Goal: Task Accomplishment & Management: Manage account settings

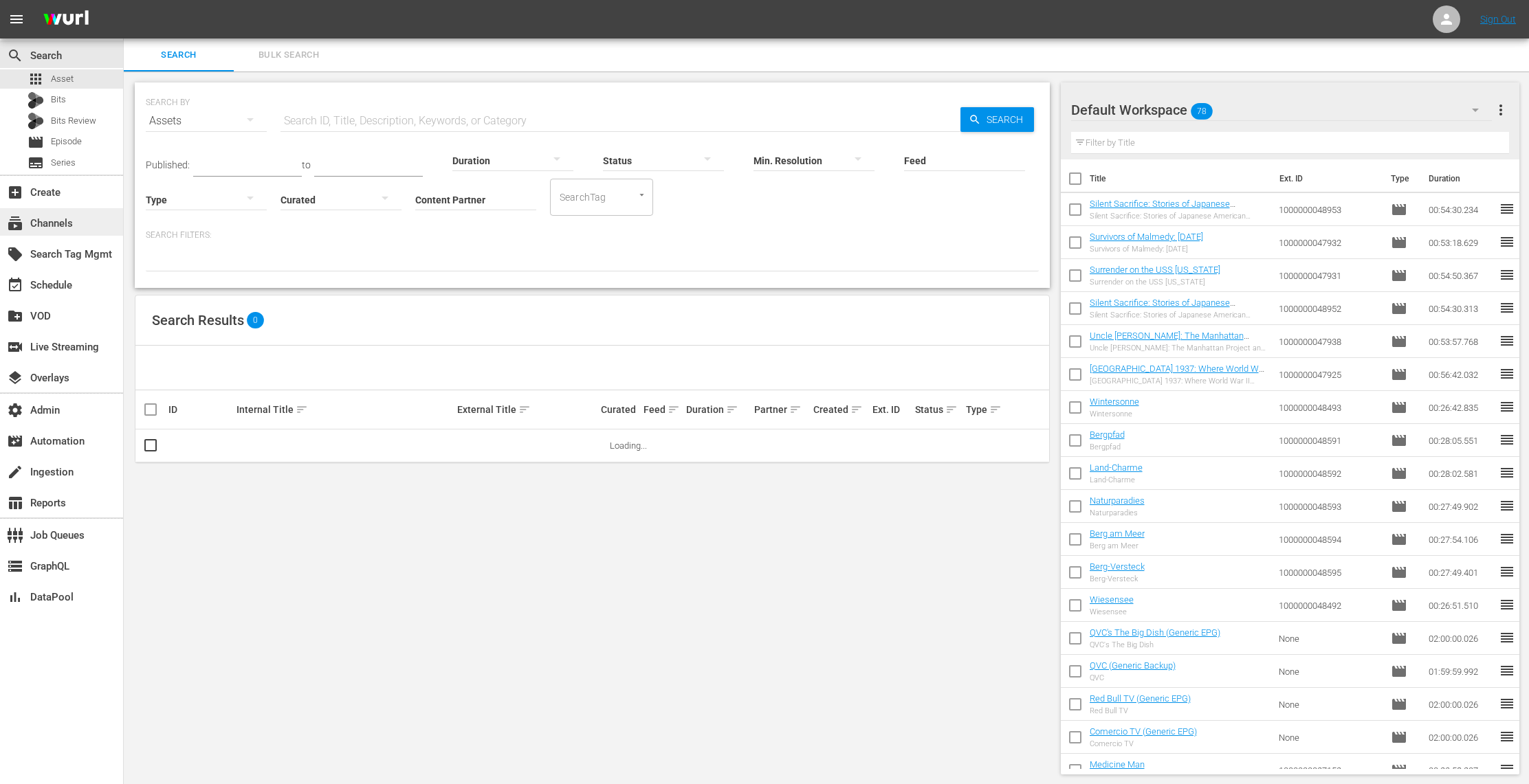
click at [77, 224] on div "subscriptions Channels" at bounding box center [61, 222] width 123 height 28
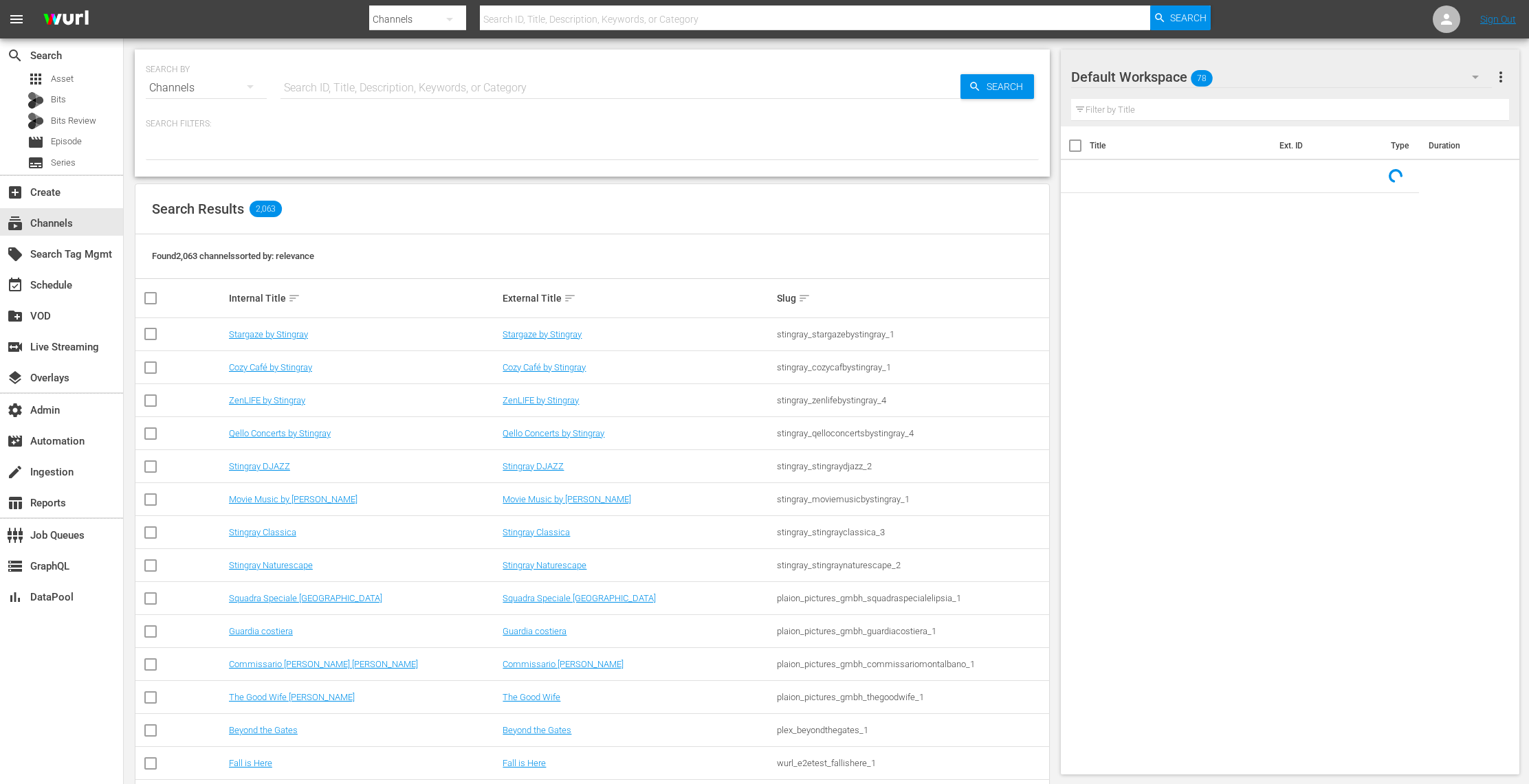
click at [407, 77] on input "text" at bounding box center [621, 88] width 680 height 33
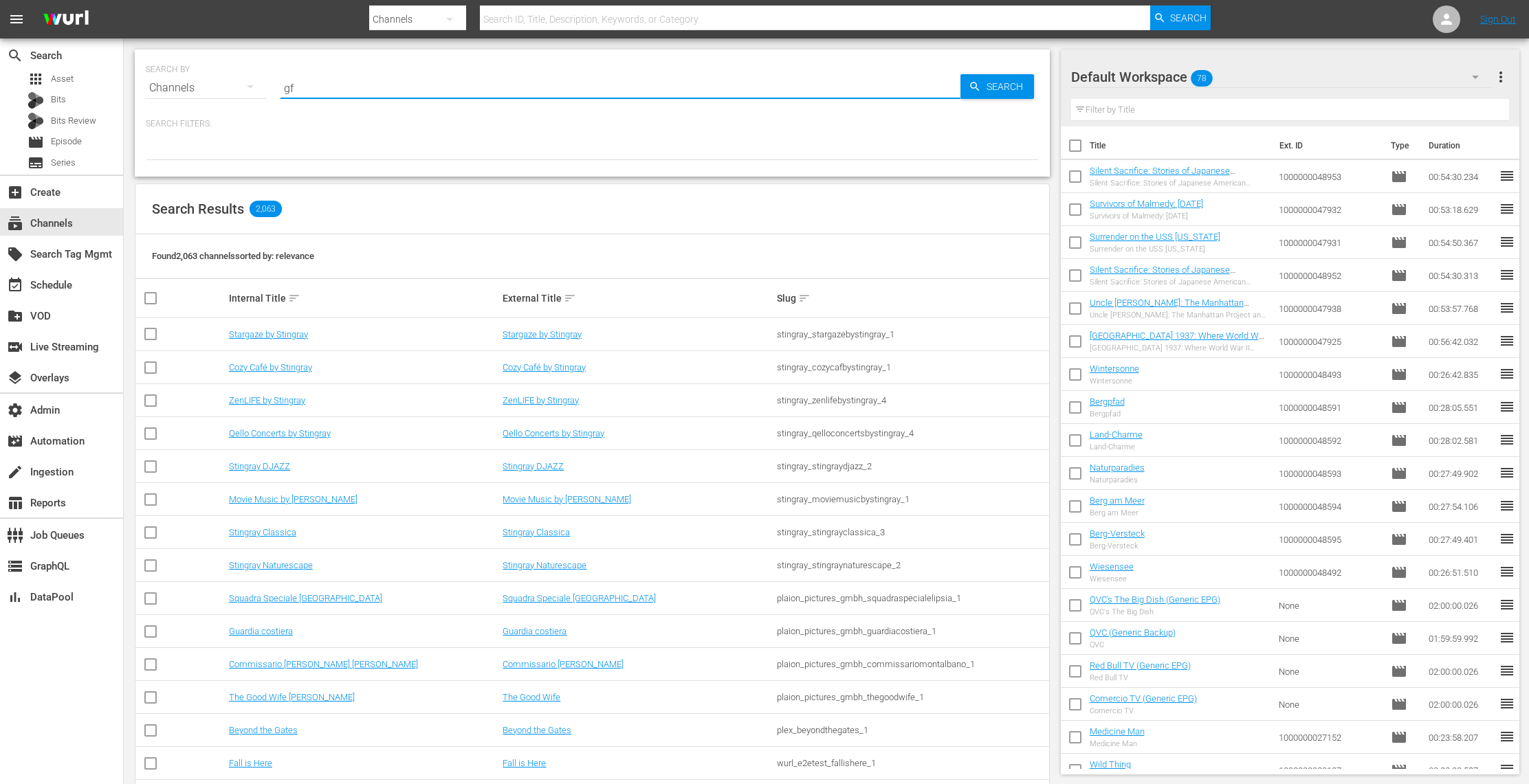
type input "gfn"
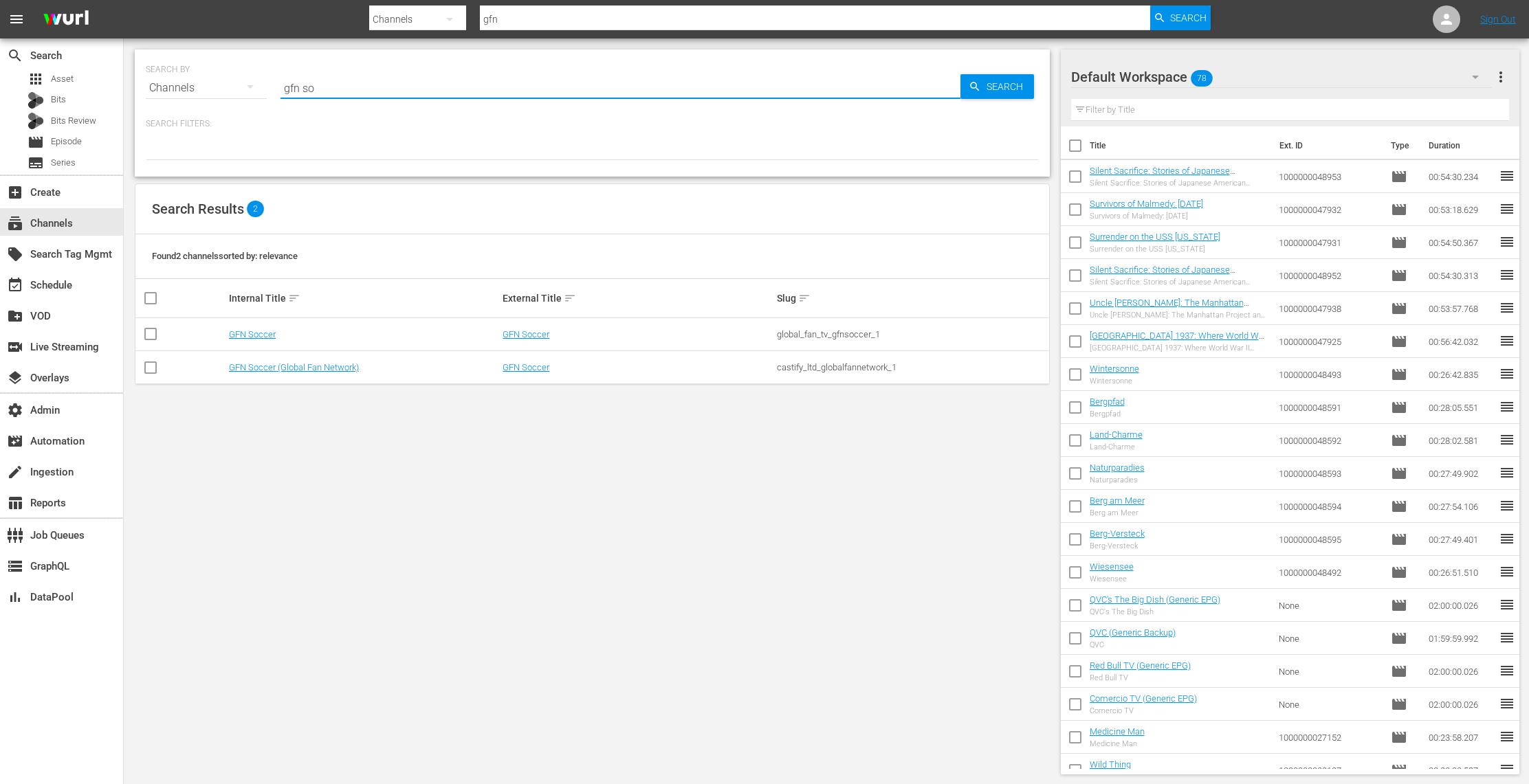
type input "gfn soo"
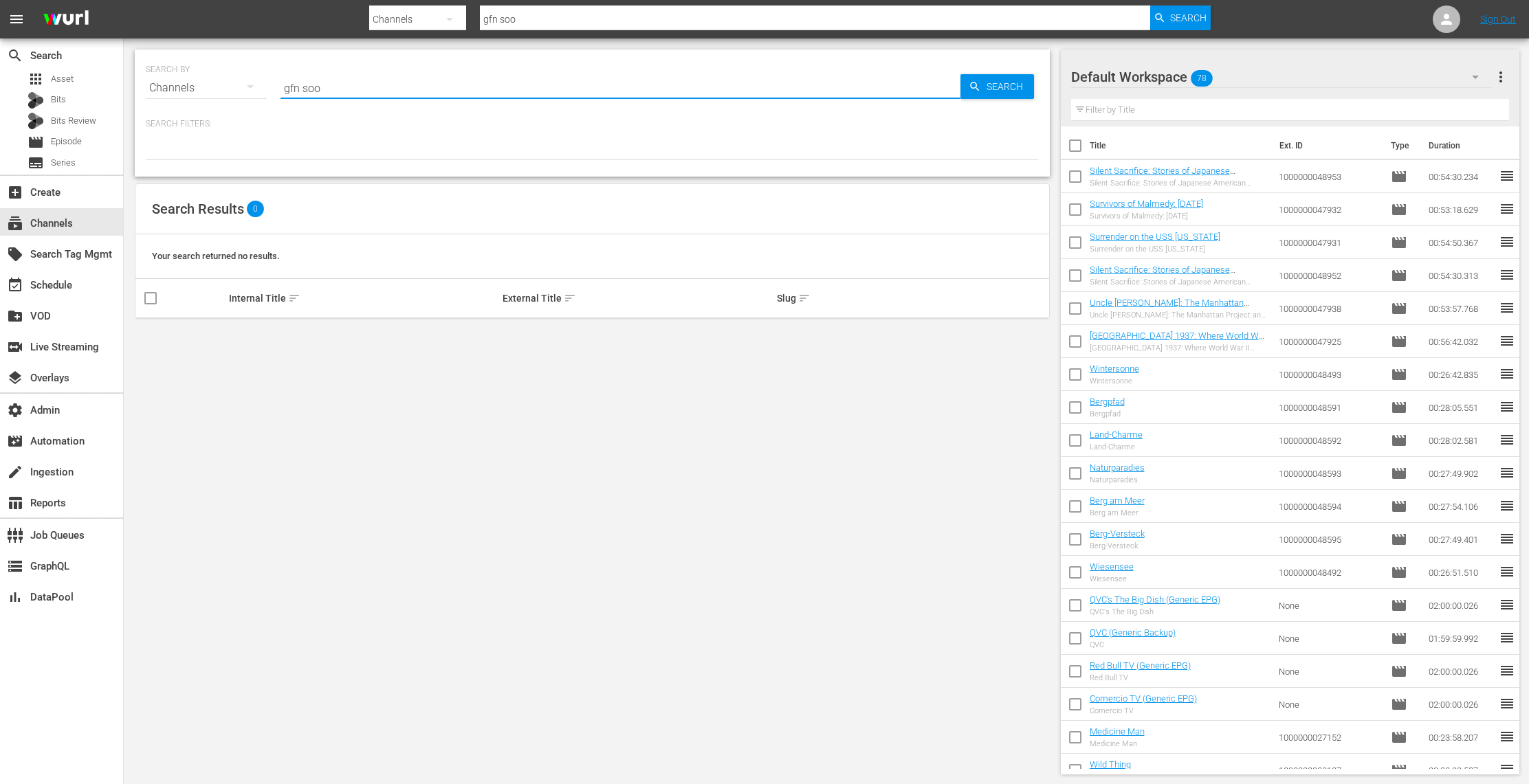
type input "gfn so"
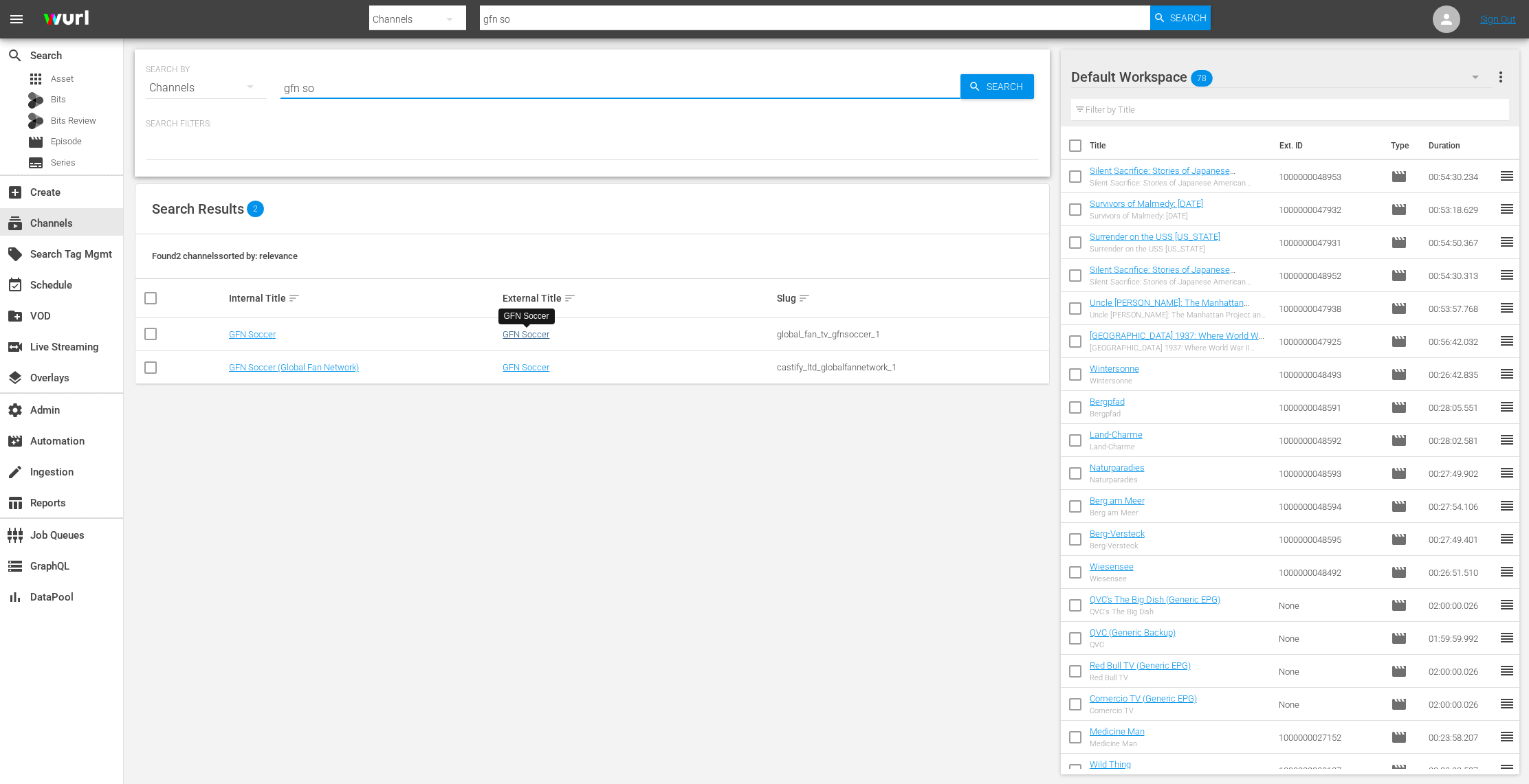
type input "gfn so"
click at [530, 338] on link "GFN Soccer" at bounding box center [526, 335] width 46 height 10
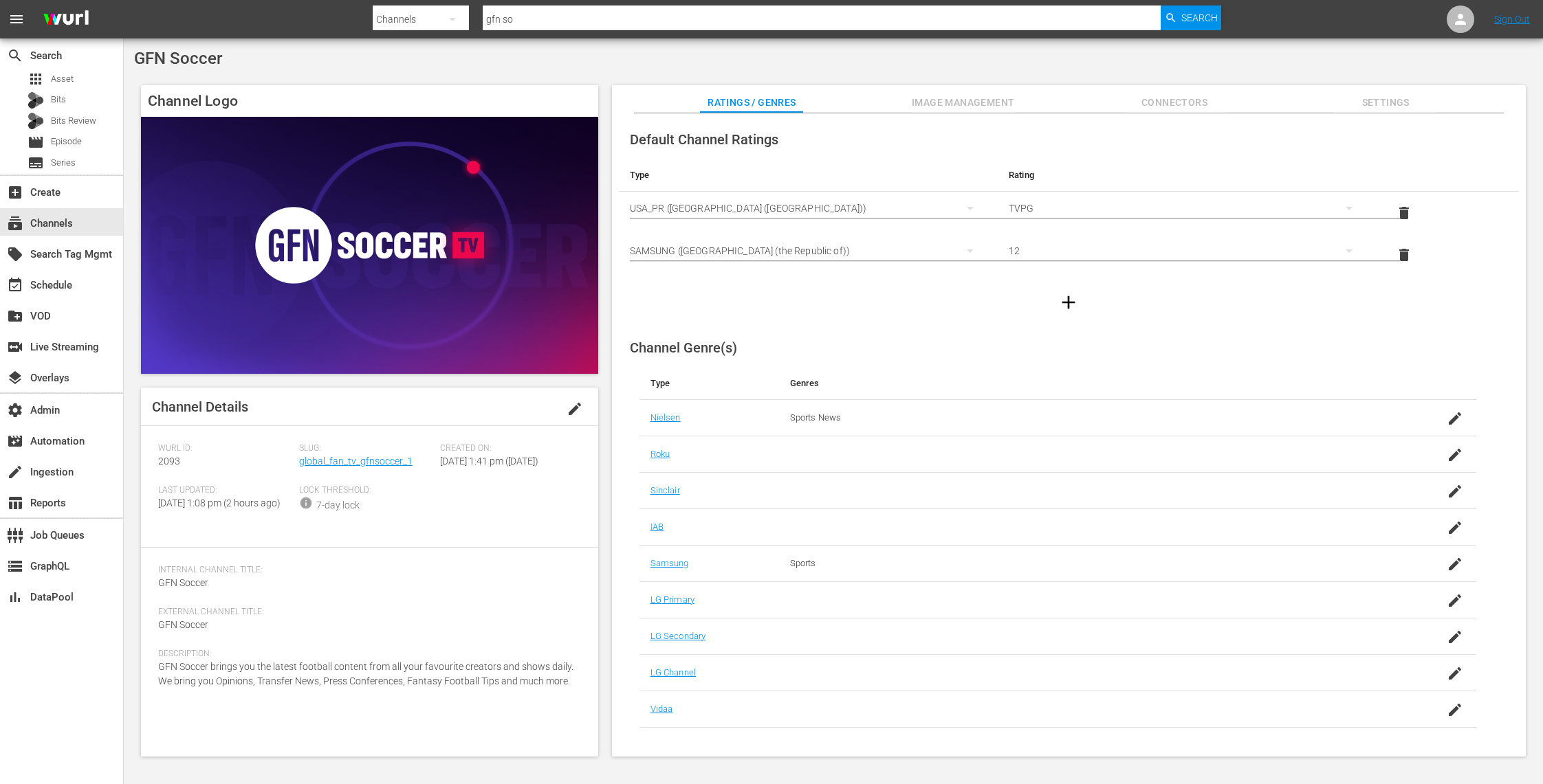
click at [995, 105] on span "Image Management" at bounding box center [964, 102] width 103 height 17
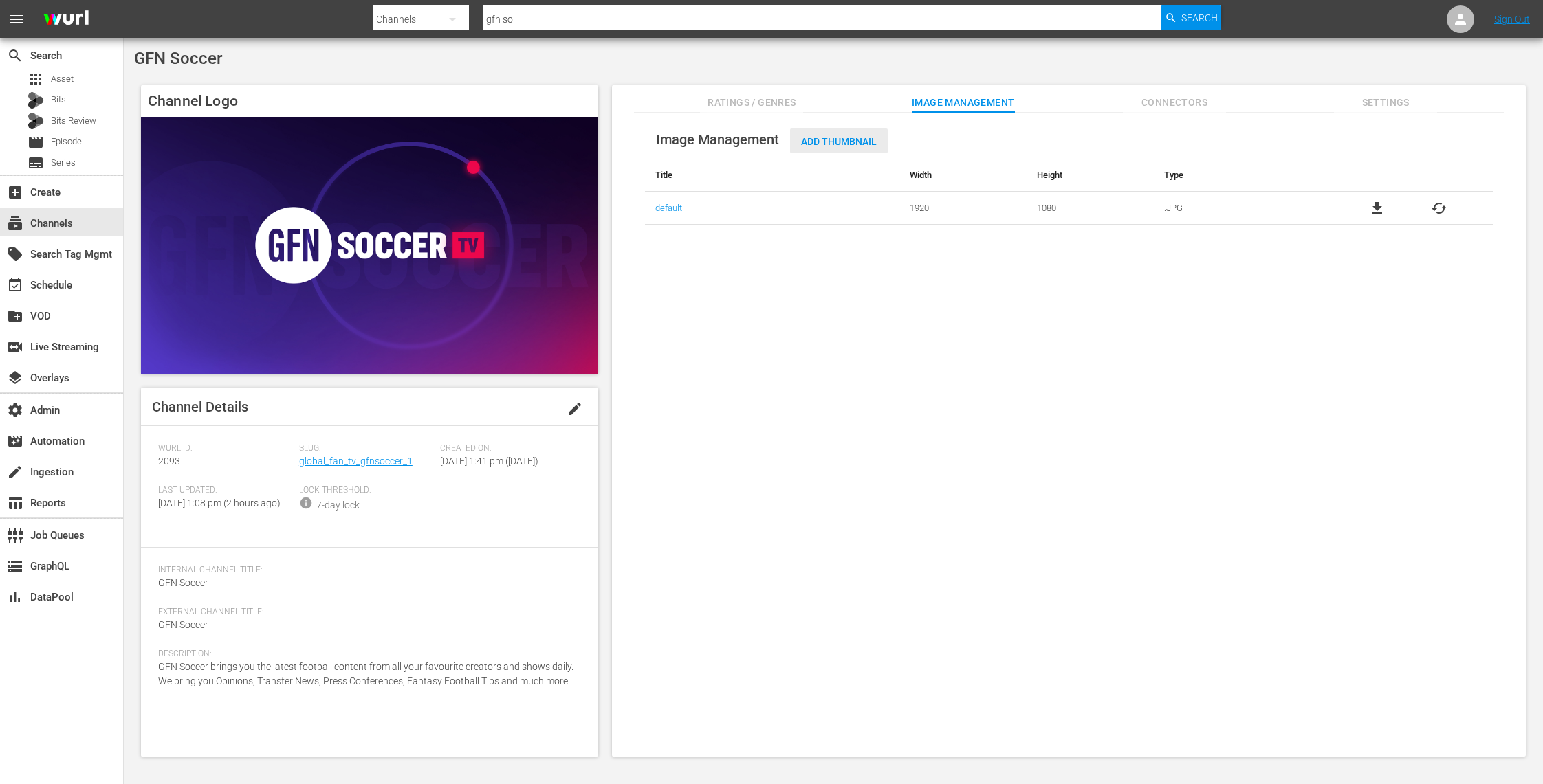
click at [861, 142] on span "Add Thumbnail" at bounding box center [839, 141] width 97 height 11
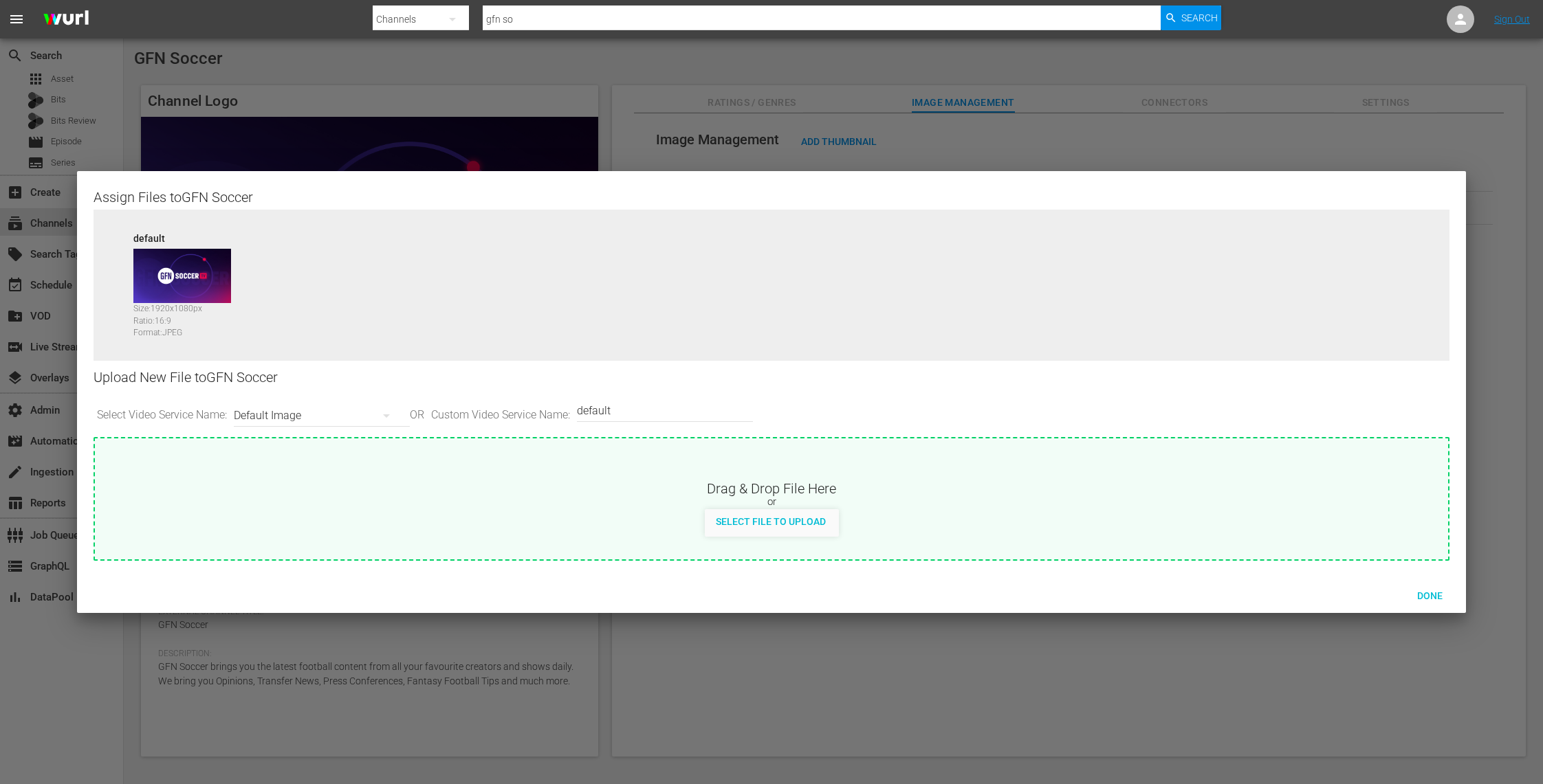
click at [387, 417] on icon "button" at bounding box center [386, 416] width 16 height 16
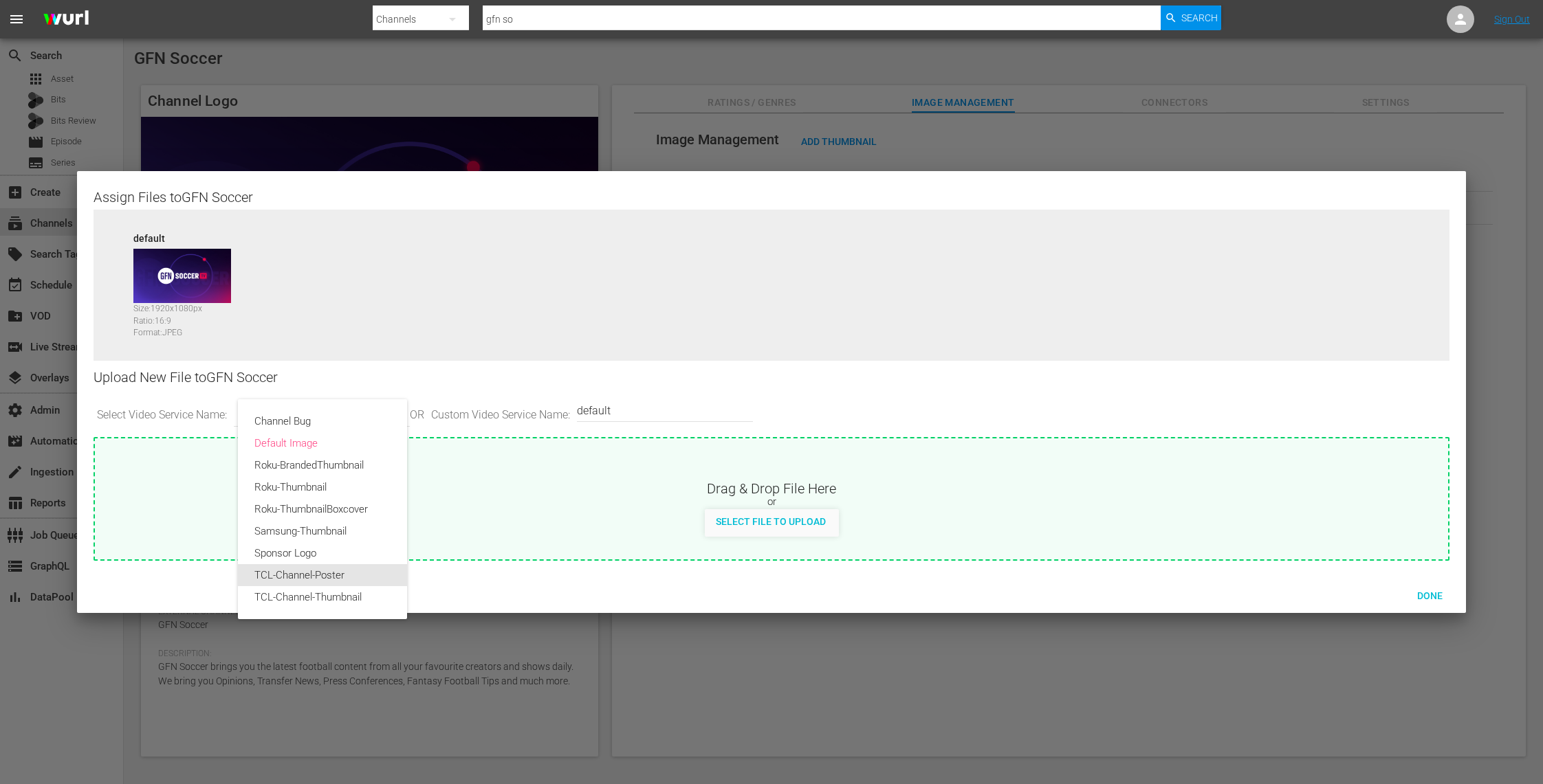
click at [370, 575] on div "TCL-Channel-Poster" at bounding box center [323, 576] width 136 height 22
type input "TCL-Channel-Poster"
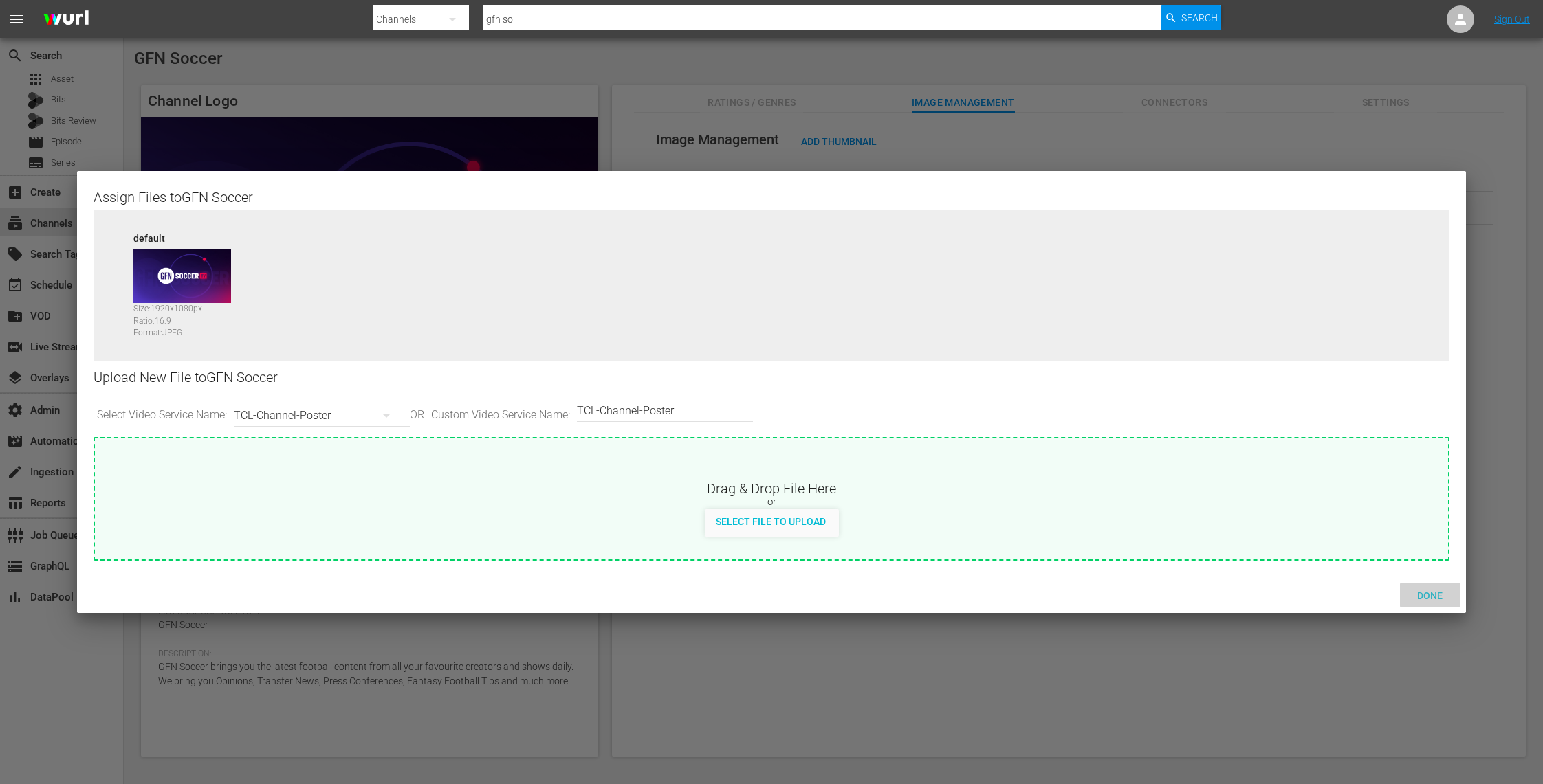
click at [1424, 596] on span "Done" at bounding box center [1429, 596] width 47 height 11
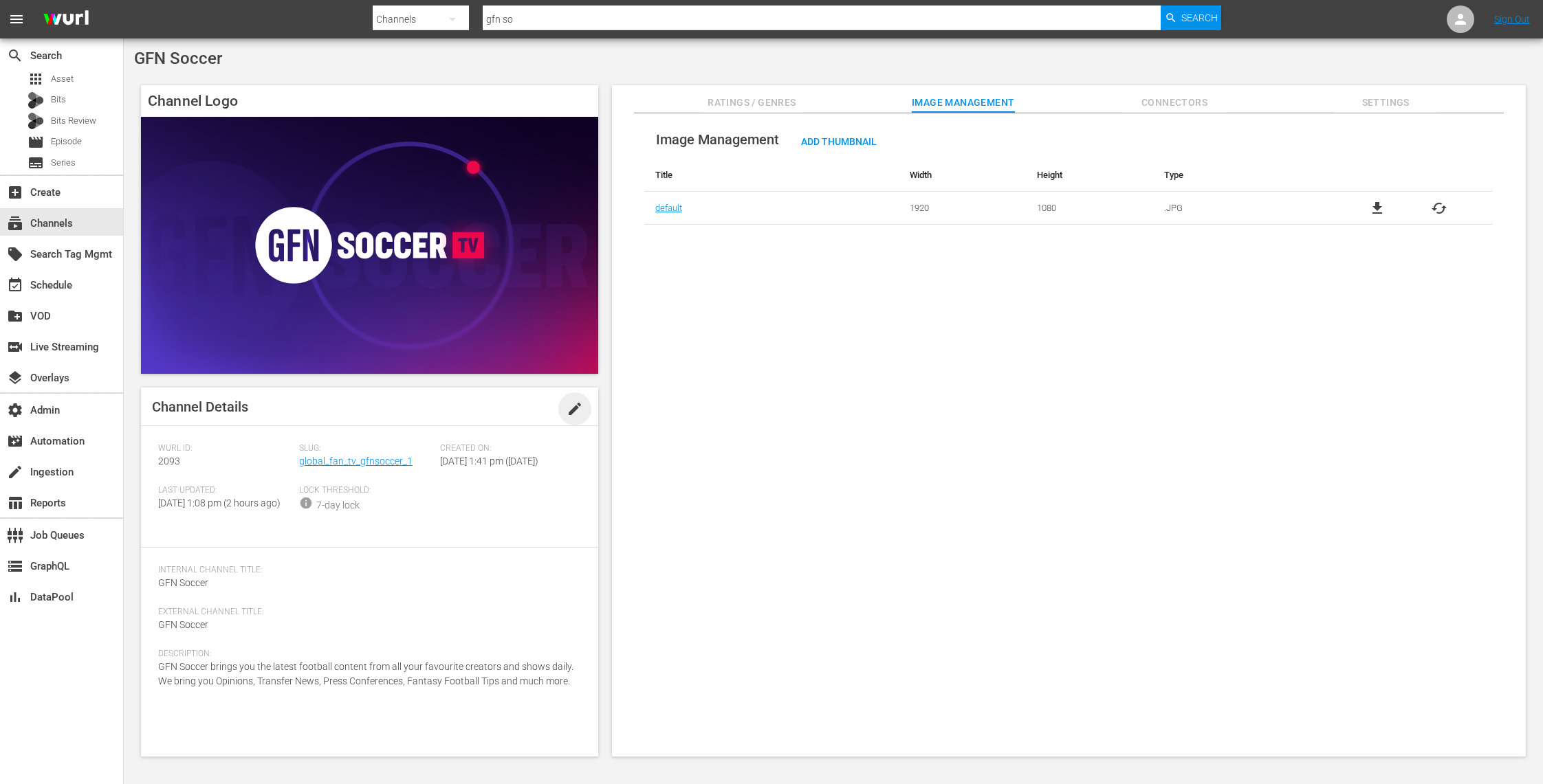
click at [570, 405] on span "edit" at bounding box center [574, 409] width 16 height 16
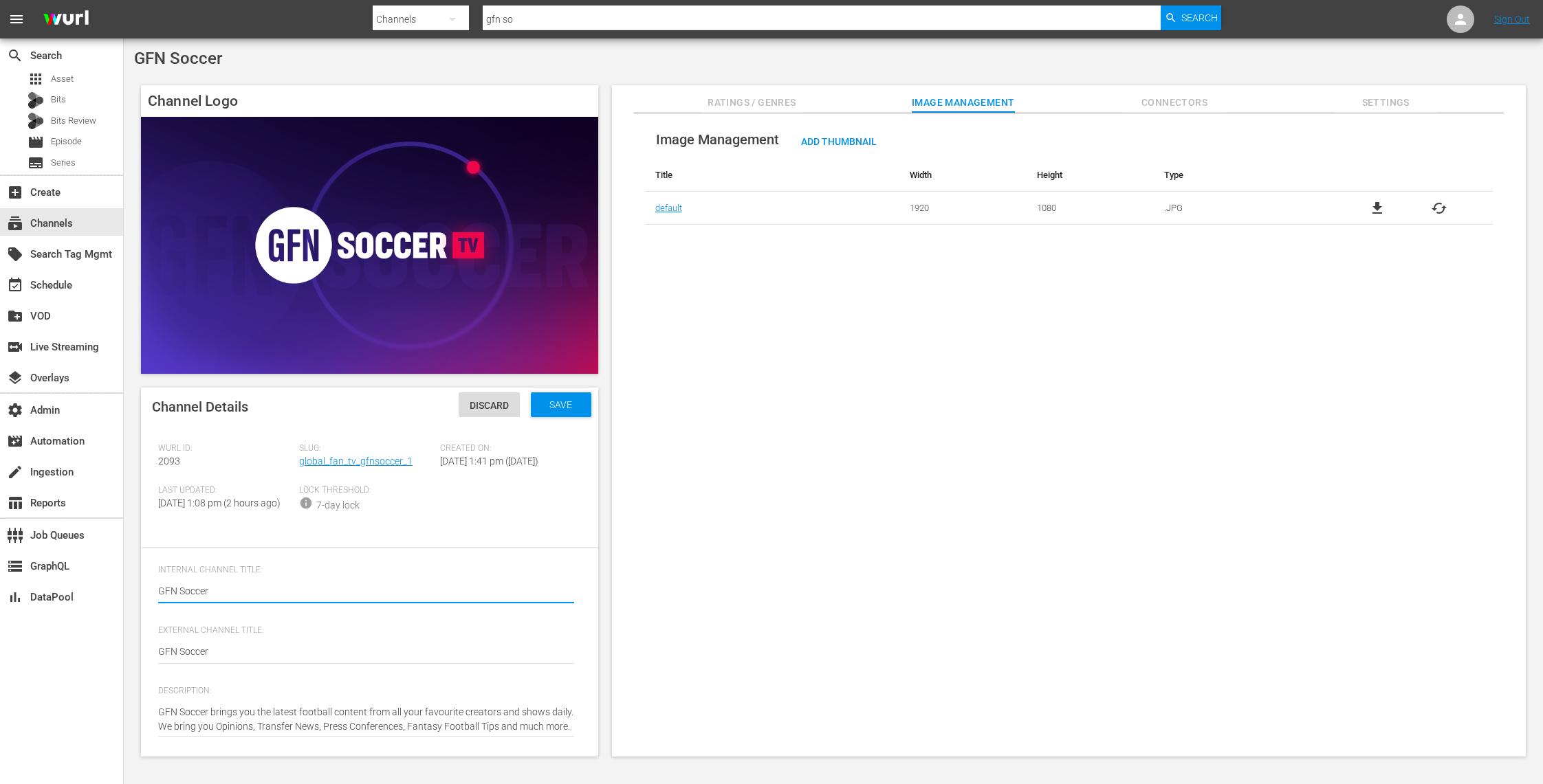
click at [285, 601] on textarea "GFN Soccer" at bounding box center [366, 592] width 416 height 16
type textarea "GFN Soccer."
click at [571, 400] on span "Save" at bounding box center [561, 404] width 45 height 11
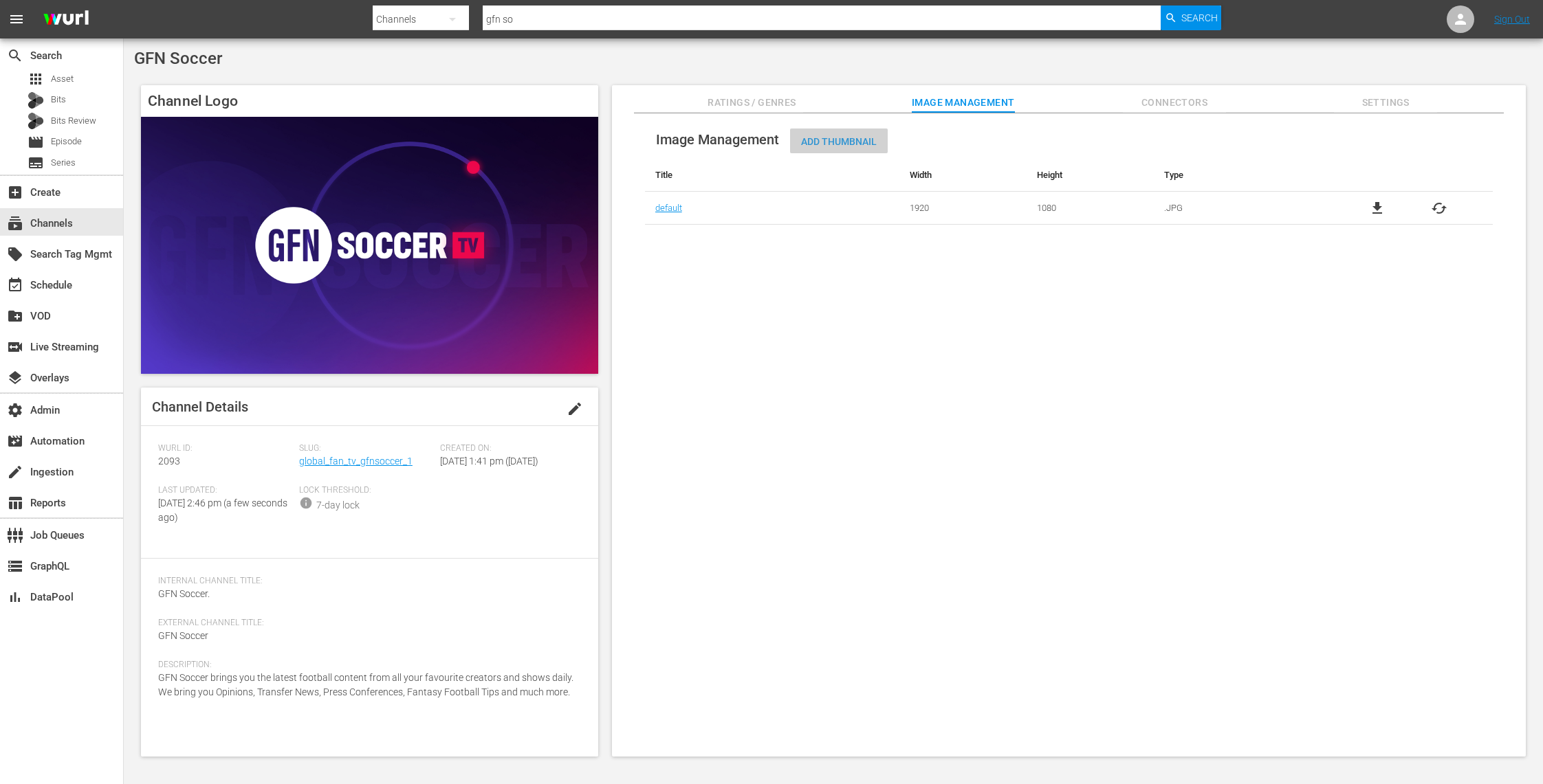
click at [842, 145] on span "Add Thumbnail" at bounding box center [839, 141] width 97 height 11
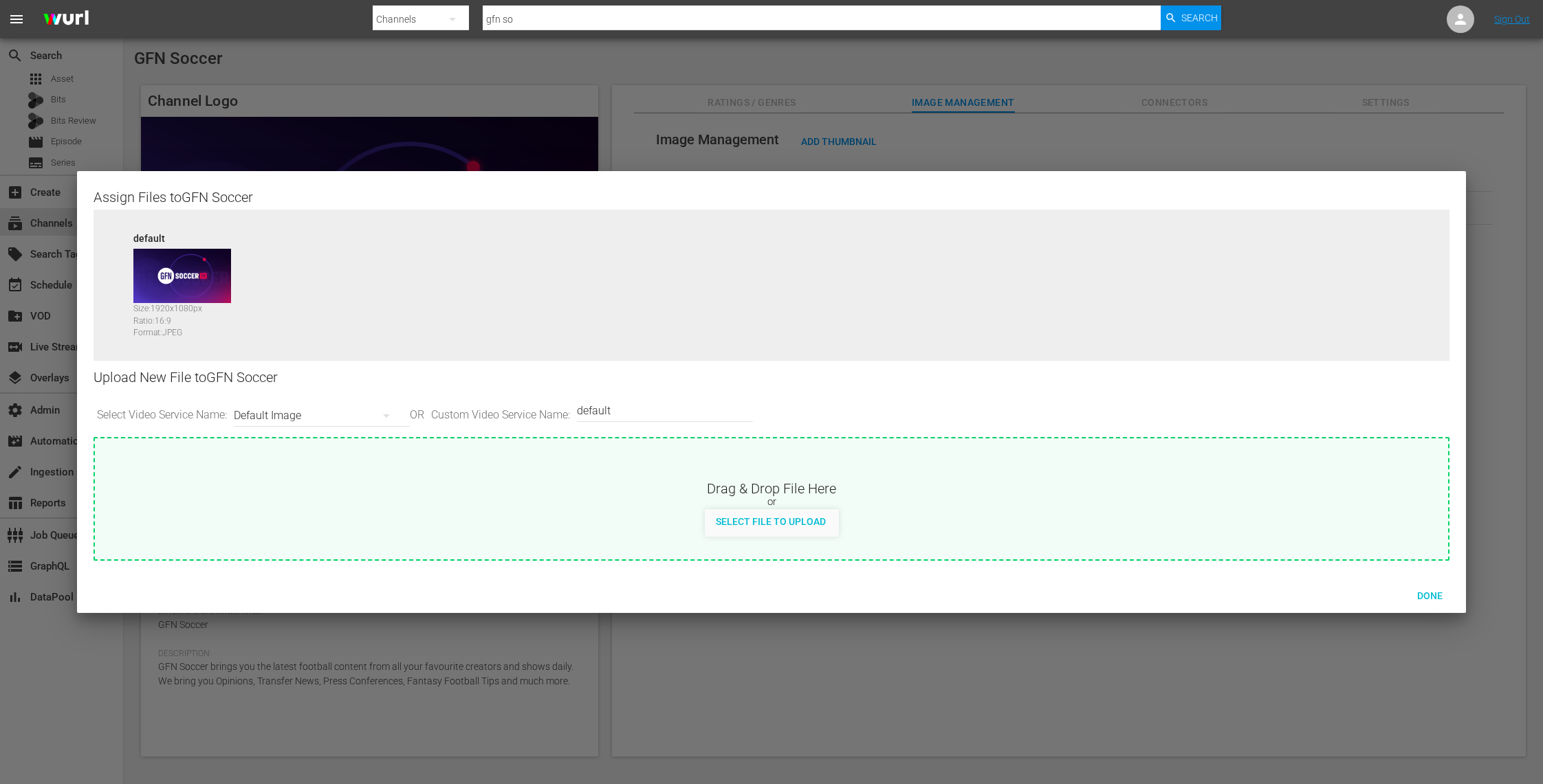
click at [352, 411] on div "Default Image" at bounding box center [319, 416] width 169 height 39
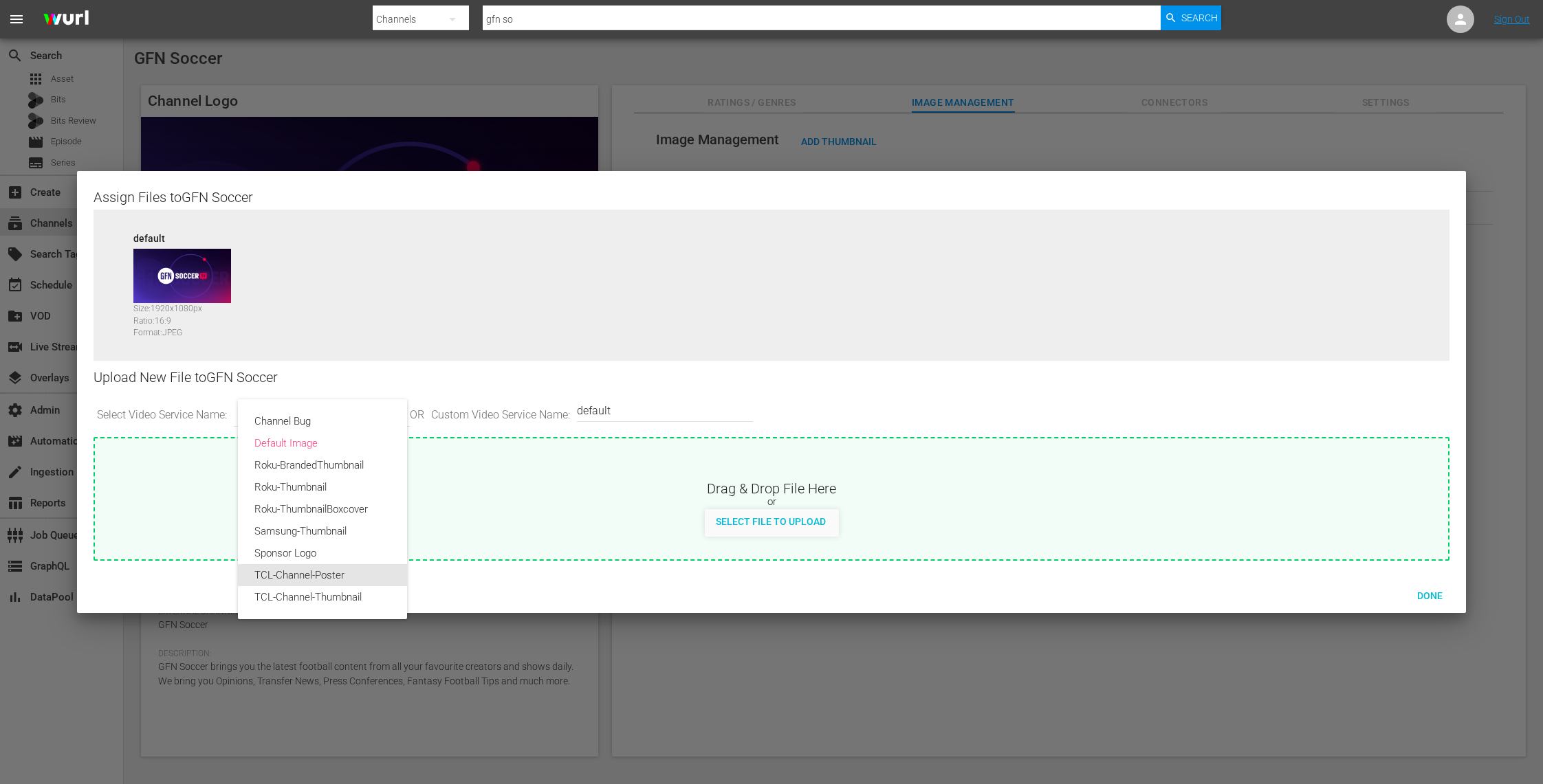
click at [356, 572] on div "TCL-Channel-Poster" at bounding box center [323, 576] width 136 height 22
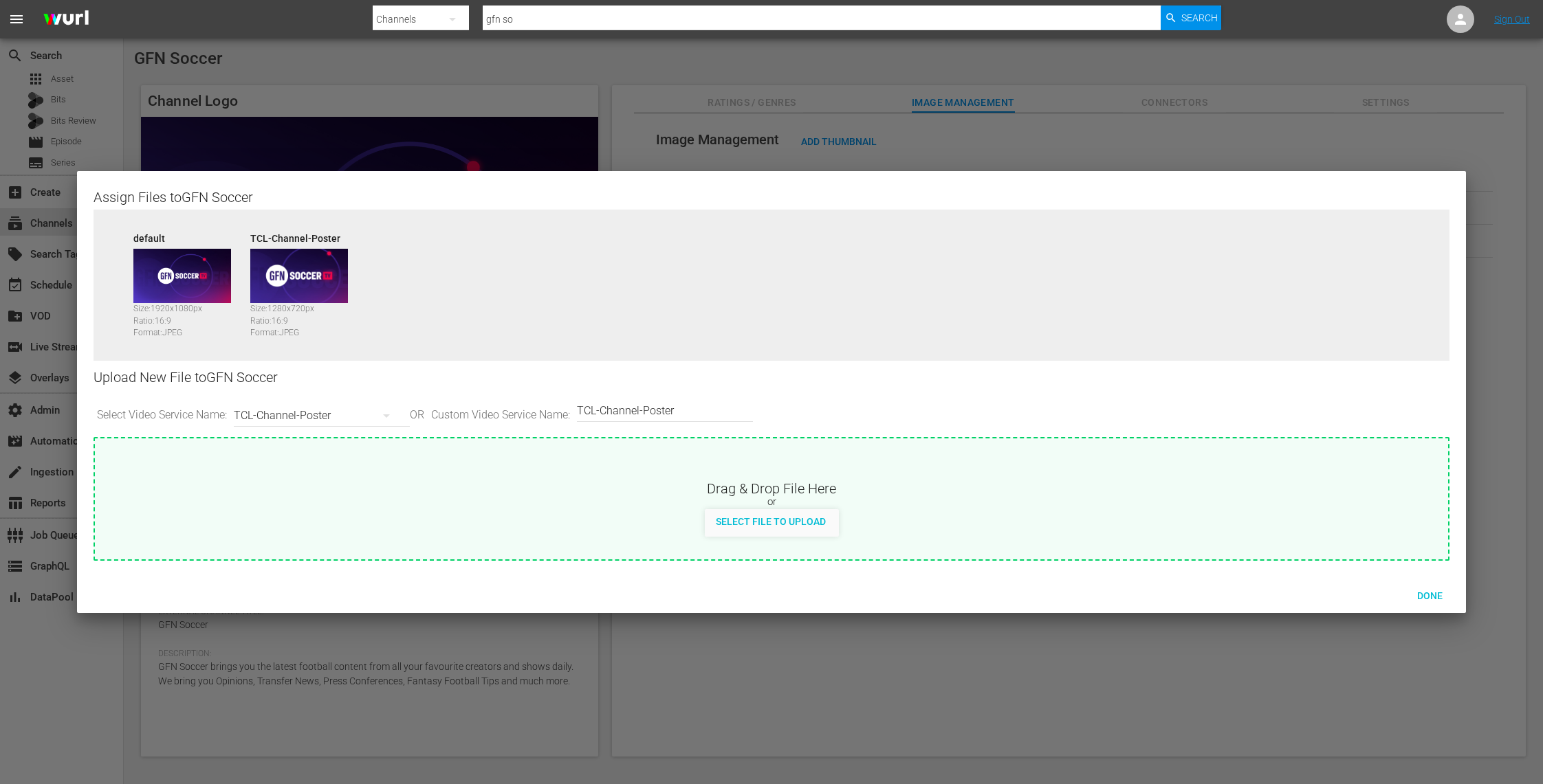
drag, startPoint x: 1435, startPoint y: 594, endPoint x: 921, endPoint y: 643, distance: 516.3
click at [923, 644] on div "Assign Files to GFN Soccer Source default Size: 1920 x 1080 px Ratio: 16:9 Form…" at bounding box center [772, 392] width 1543 height 784
click at [373, 415] on div "TCL-Channel-Poster" at bounding box center [319, 416] width 169 height 33
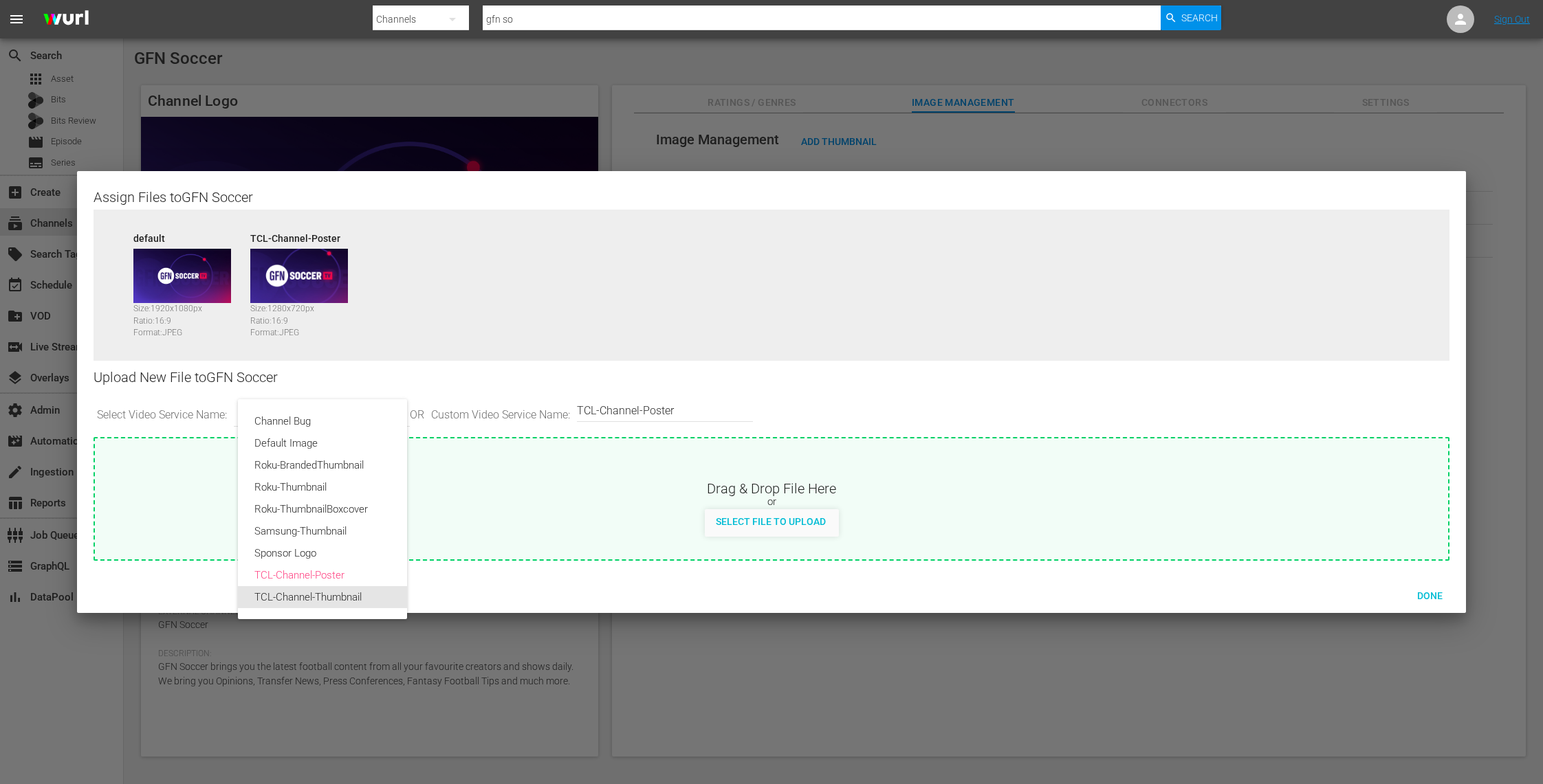
click at [365, 595] on div "TCL-Channel-Thumbnail" at bounding box center [323, 597] width 136 height 22
type input "TCL-Channel-Thumbnail"
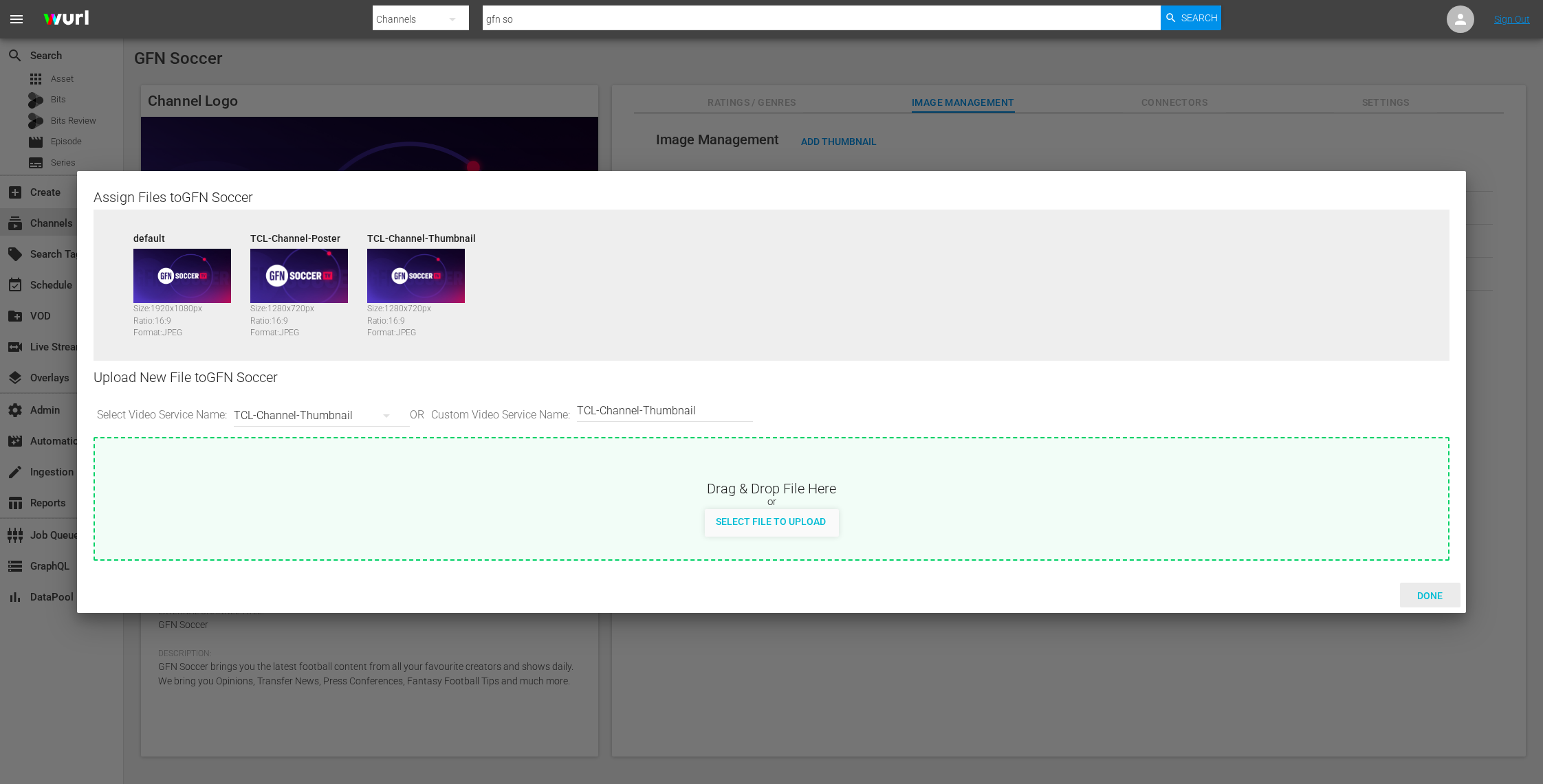
click at [1433, 594] on span "Done" at bounding box center [1429, 596] width 47 height 11
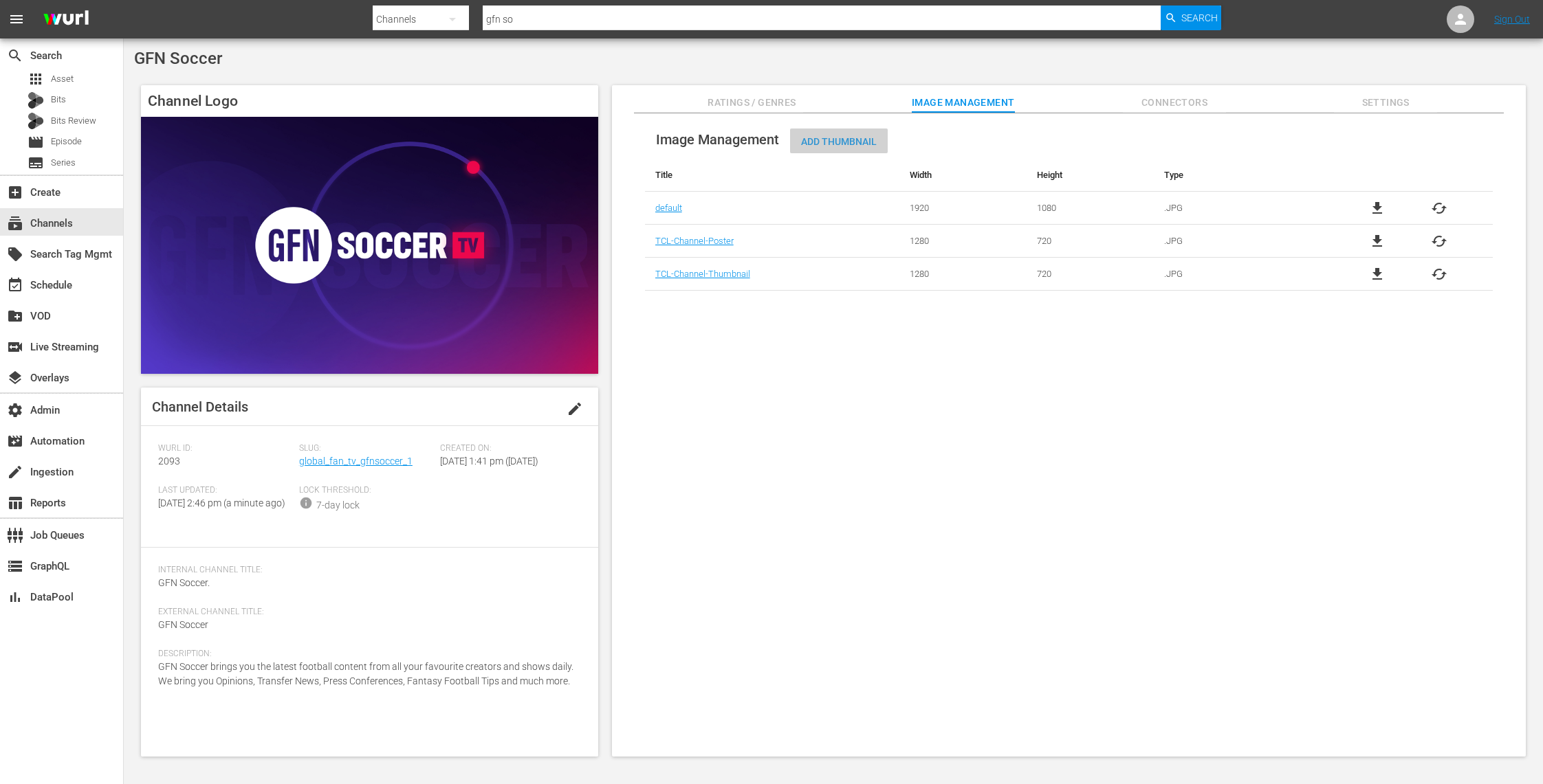
click at [866, 142] on span "Add Thumbnail" at bounding box center [839, 141] width 97 height 11
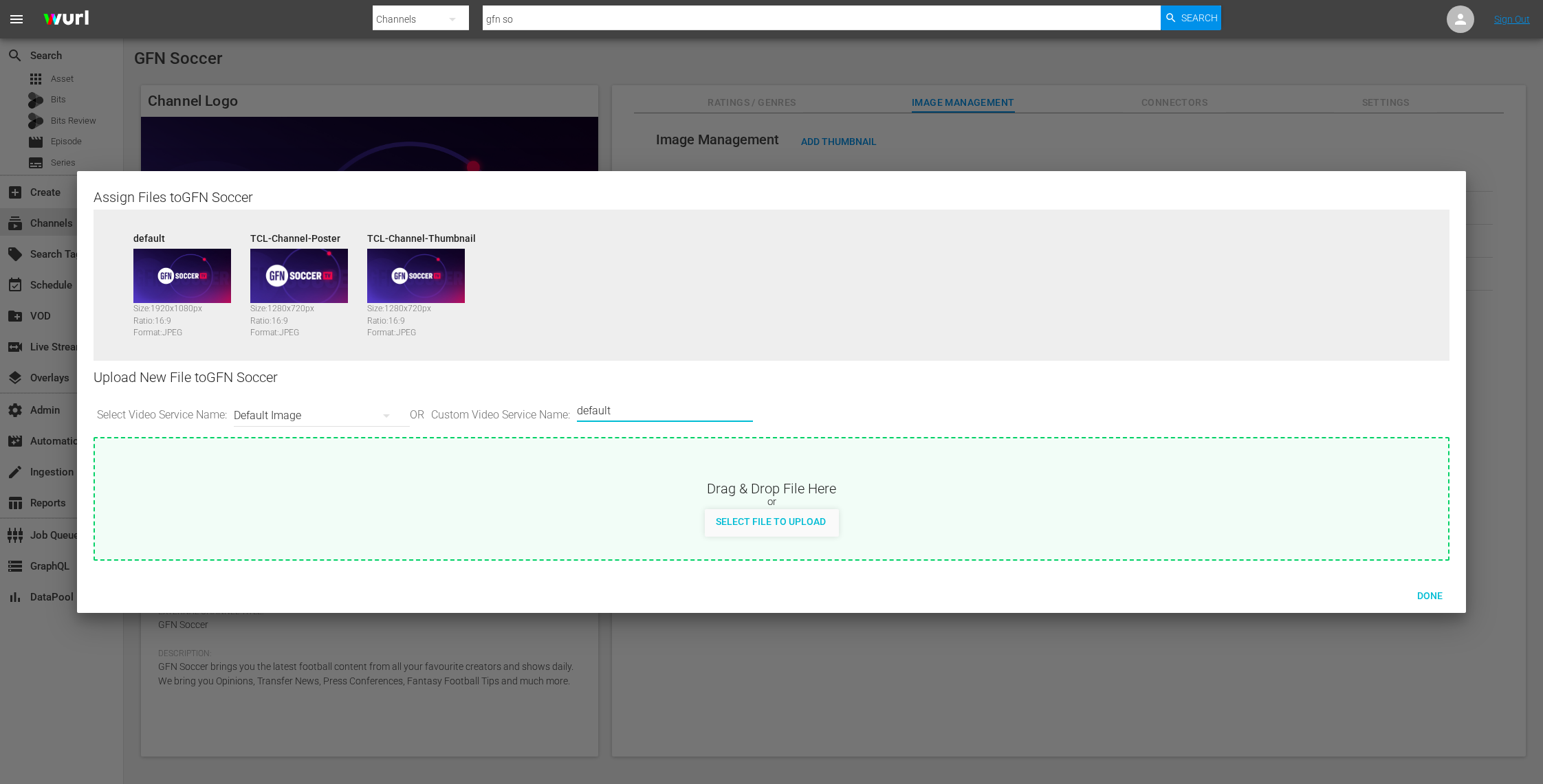
drag, startPoint x: 599, startPoint y: 410, endPoint x: 555, endPoint y: 409, distance: 44.0
click at [555, 409] on div "Select Video Service Name: Default Image OR Custom Video Service Name: Custom V…" at bounding box center [772, 416] width 1356 height 43
paste input "TCL+ Channel Logo (Color)"
type input "TCL+ Channel Logo (Color)"
click at [798, 521] on span "Select File to Upload" at bounding box center [771, 522] width 132 height 11
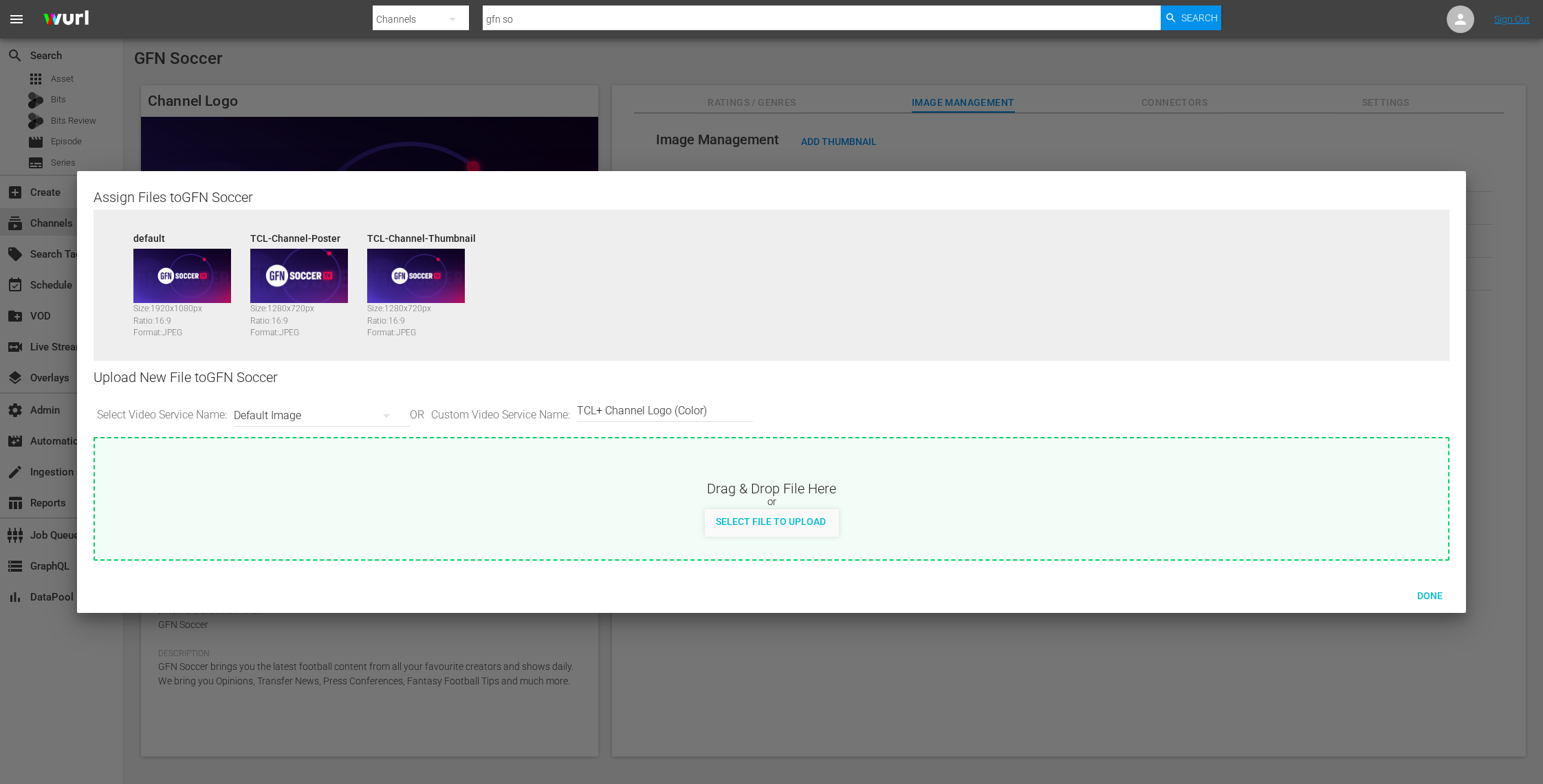
type input "C:\fakepath\Channel Logo (Color) Shilo Asi.png"
drag, startPoint x: 719, startPoint y: 411, endPoint x: 565, endPoint y: 410, distance: 154.0
click at [565, 410] on div "Select Video Service Name: Default Image OR Custom Video Service Name: Custom V…" at bounding box center [772, 416] width 1356 height 43
paste input "Black/White"
type input "TCL+ Channel Logo (Black/White)"
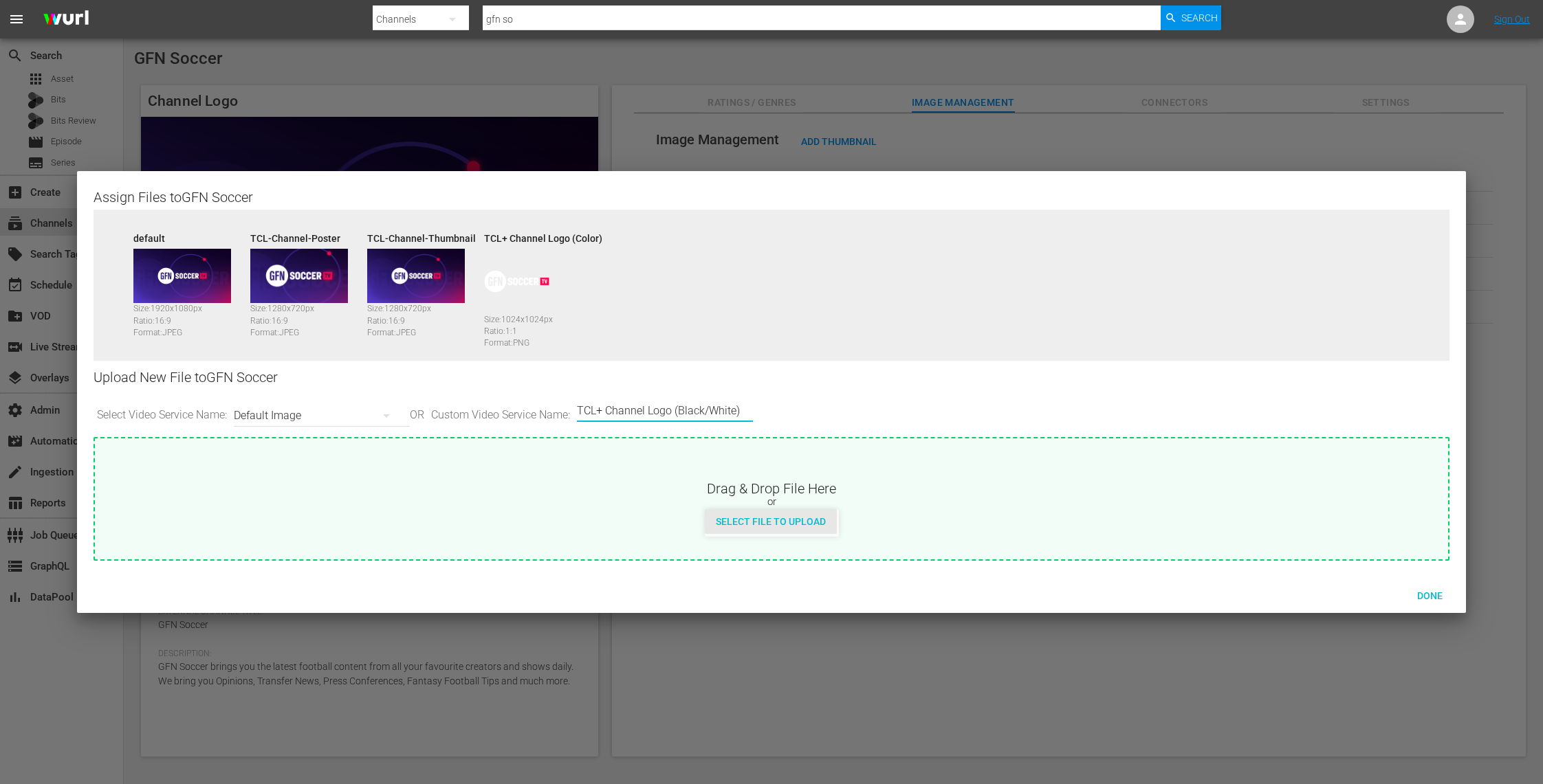
click at [799, 524] on span "Select File to Upload" at bounding box center [771, 522] width 132 height 11
type input "C:\fakepath\Channel Logo (Black) Shilo Asi.png"
drag, startPoint x: 625, startPoint y: 409, endPoint x: 531, endPoint y: 409, distance: 94.0
click at [531, 409] on div "Select Video Service Name: Default Image OR Custom Video Service Name: Custom V…" at bounding box center [772, 416] width 1356 height 43
paste input "Background"
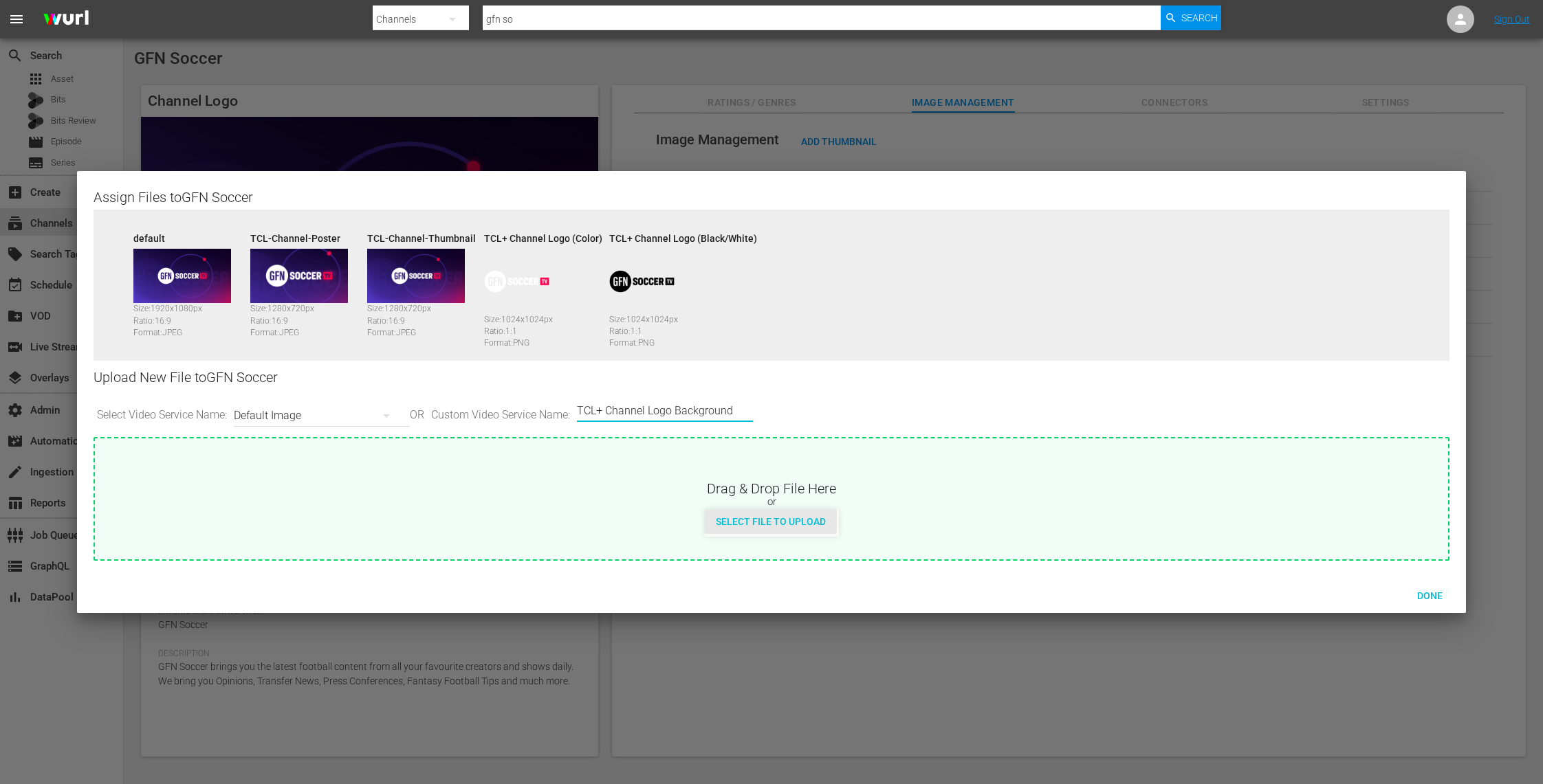
type input "TCL+ Channel Logo Background"
click at [787, 524] on span "Select File to Upload" at bounding box center [771, 522] width 132 height 11
click at [768, 406] on div "Select Video Service Name: Default Image OR Custom Video Service Name: Custom V…" at bounding box center [772, 416] width 1356 height 43
drag, startPoint x: 662, startPoint y: 413, endPoint x: 528, endPoint y: 411, distance: 134.0
click at [528, 411] on div "Select Video Service Name: Default Image OR Custom Video Service Name: Custom V…" at bounding box center [772, 416] width 1356 height 43
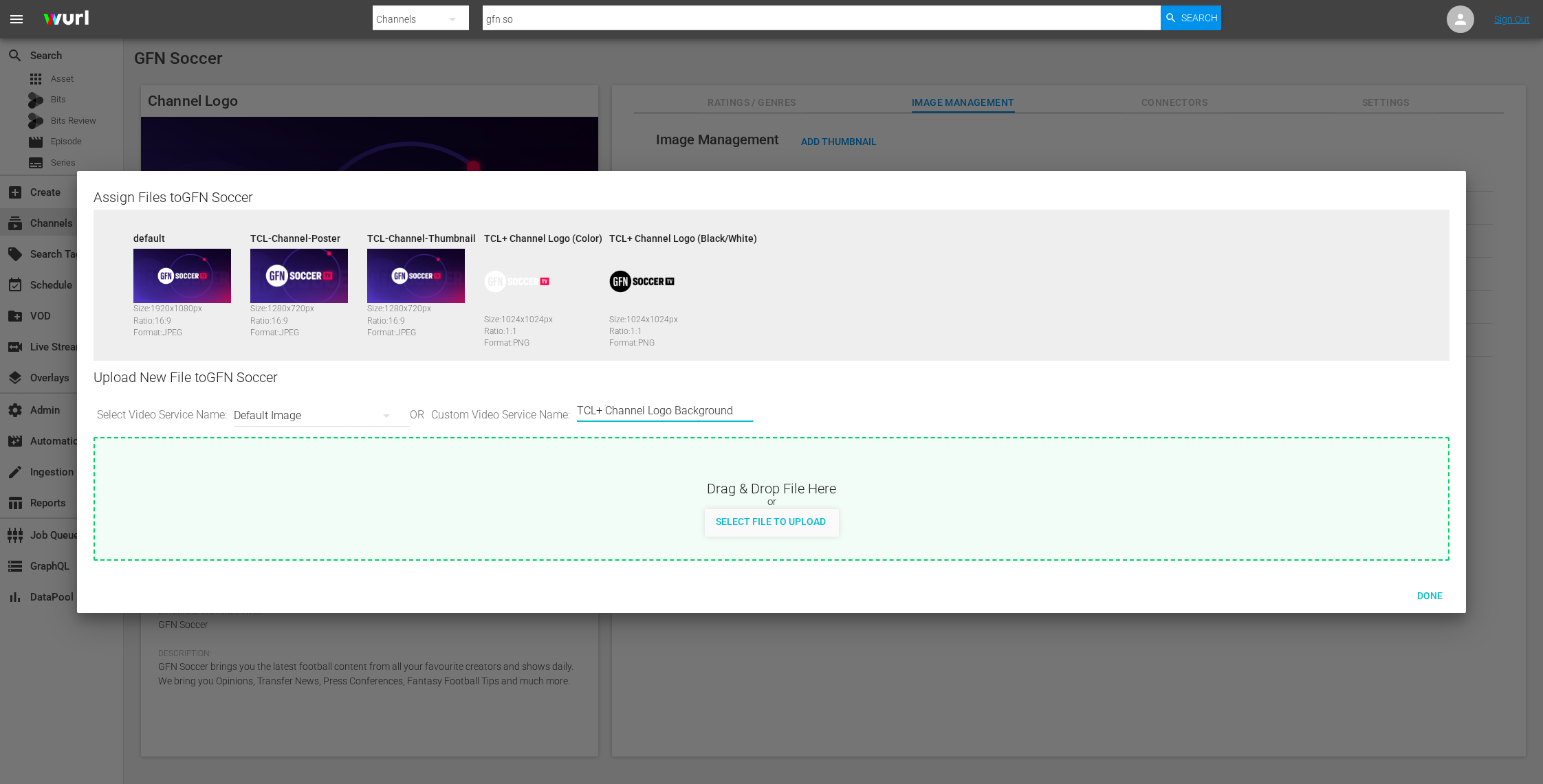
paste input "Poster (Horizontal)"
type input "TCL+ Channel Poster (Horizontal)"
click at [774, 521] on span "Select File to Upload" at bounding box center [771, 522] width 132 height 11
type input "C:\fakepath\Channel Poster (Horizontal) 1920x1080 Shilo Asi.png"
click at [783, 408] on div "Select Video Service Name: Default Image OR Custom Video Service Name: Custom V…" at bounding box center [772, 416] width 1356 height 43
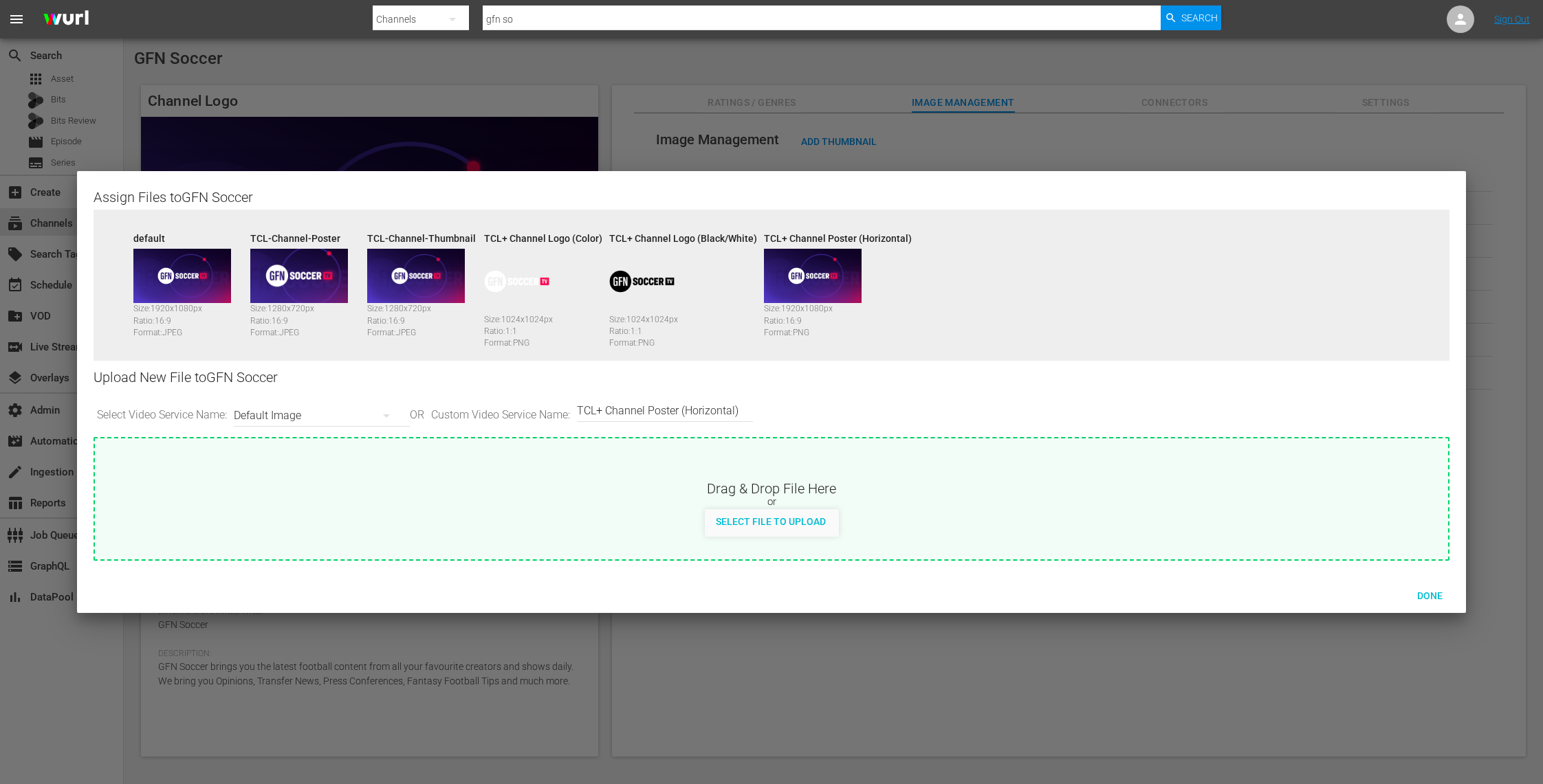
click at [750, 408] on div "Custom Video Service Name TCL+ Channel Poster (Horizontal)" at bounding box center [661, 411] width 176 height 33
drag, startPoint x: 753, startPoint y: 410, endPoint x: 490, endPoint y: 411, distance: 263.0
click at [490, 411] on div "Select Video Service Name: Default Image OR Custom Video Service Name: Custom V…" at bounding box center [772, 416] width 1356 height 43
paste input "Vertic"
type input "TCL+ Channel Poster (Vertical)"
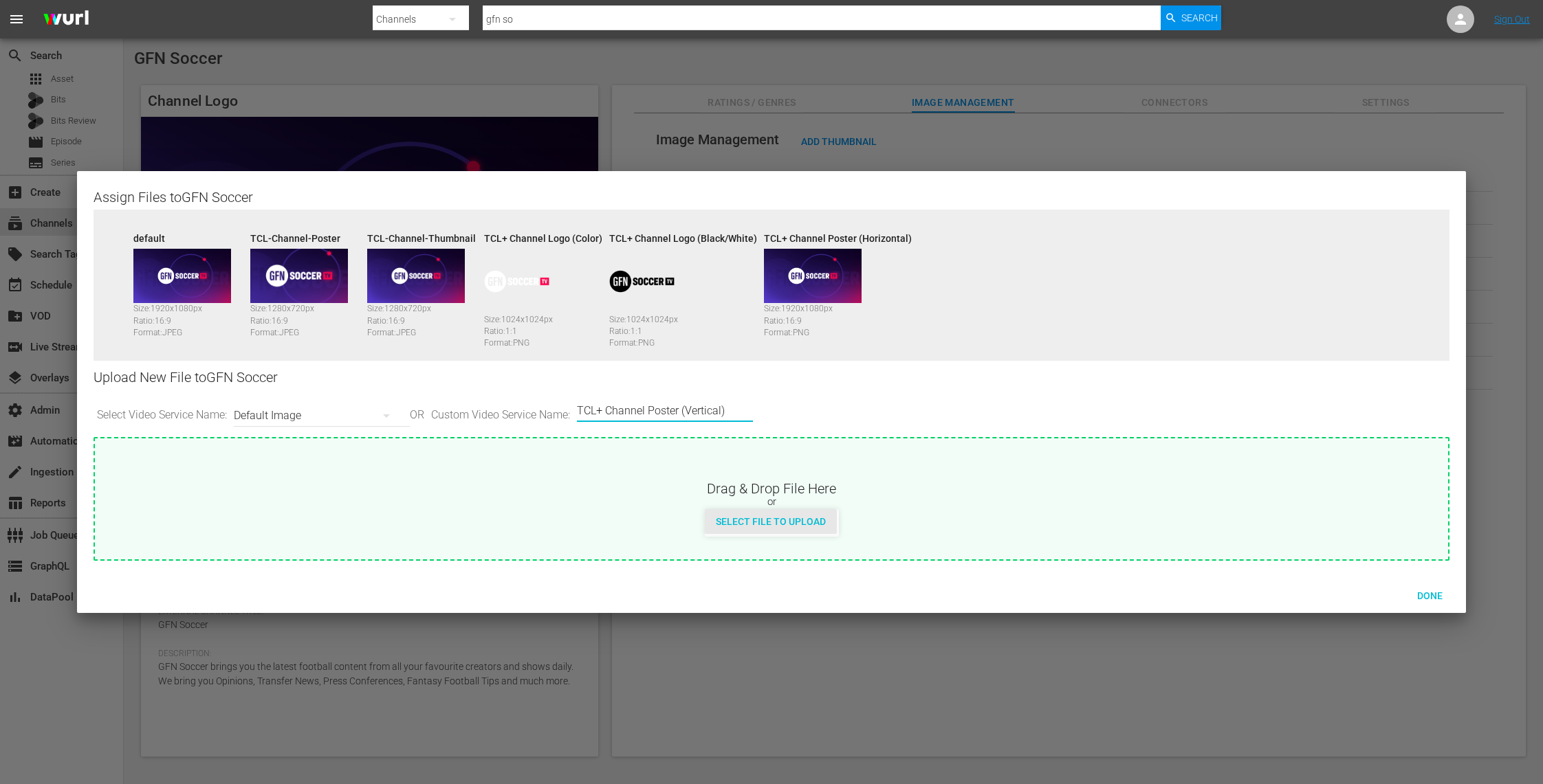
click at [773, 524] on span "Select File to Upload" at bounding box center [771, 522] width 132 height 11
type input "C:\fakepath\Channel Poster (Vertical) 810x1080 Shilo Asi.png"
drag, startPoint x: 750, startPoint y: 407, endPoint x: 573, endPoint y: 404, distance: 177.0
click at [573, 404] on div "Select Video Service Name: Default Image OR Custom Video Service Name: Custom V…" at bounding box center [772, 416] width 1356 height 43
paste input "Logo Background"
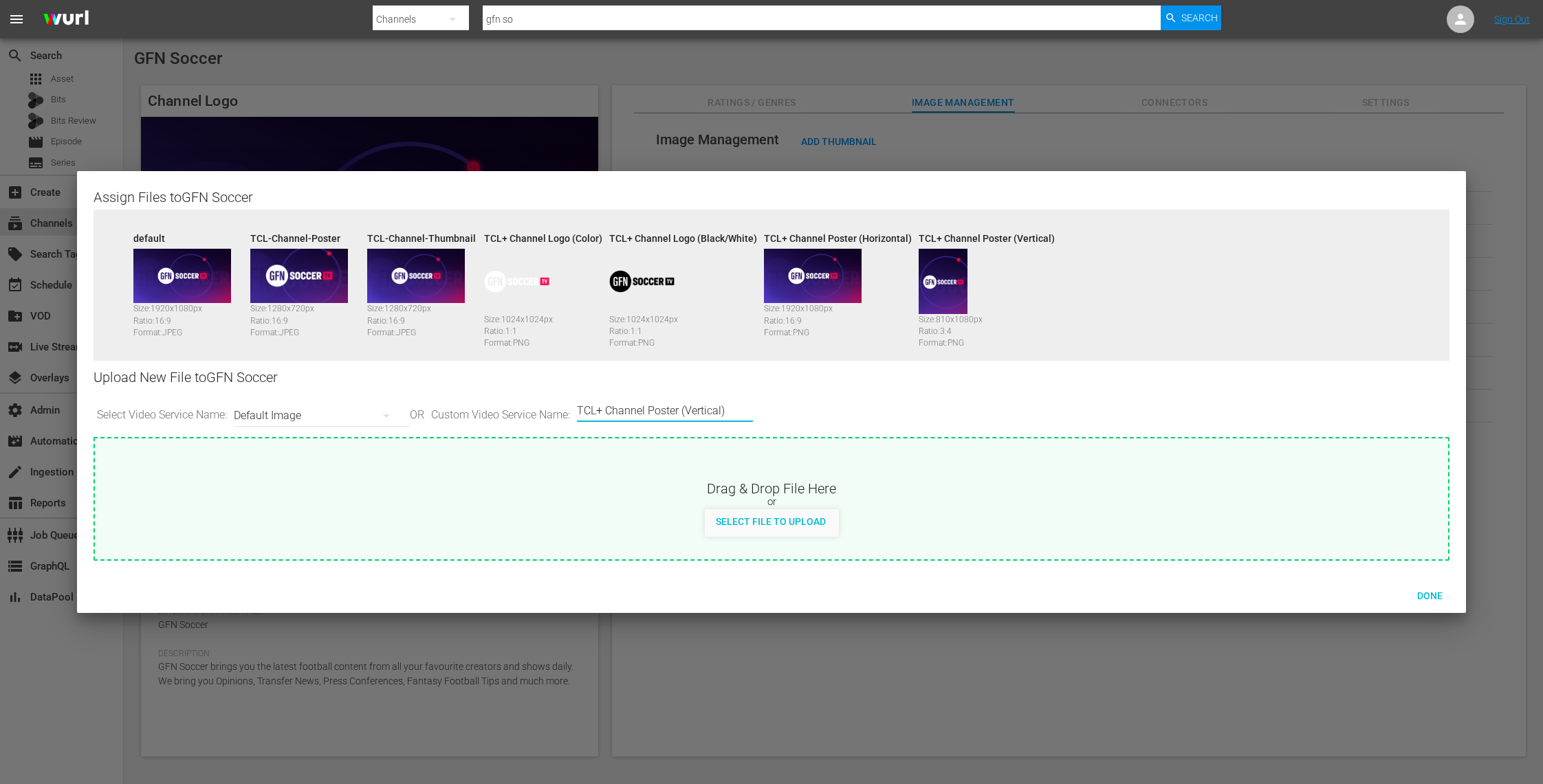
type input "TCL+ Channel Logo Background"
drag, startPoint x: 751, startPoint y: 406, endPoint x: 515, endPoint y: 401, distance: 236.1
click at [515, 401] on div "Select Video Service Name: Default Image OR Custom Video Service Name: Custom V…" at bounding box center [772, 416] width 1356 height 43
click at [1434, 591] on span "Done" at bounding box center [1429, 596] width 47 height 11
